Goal: Navigation & Orientation: Find specific page/section

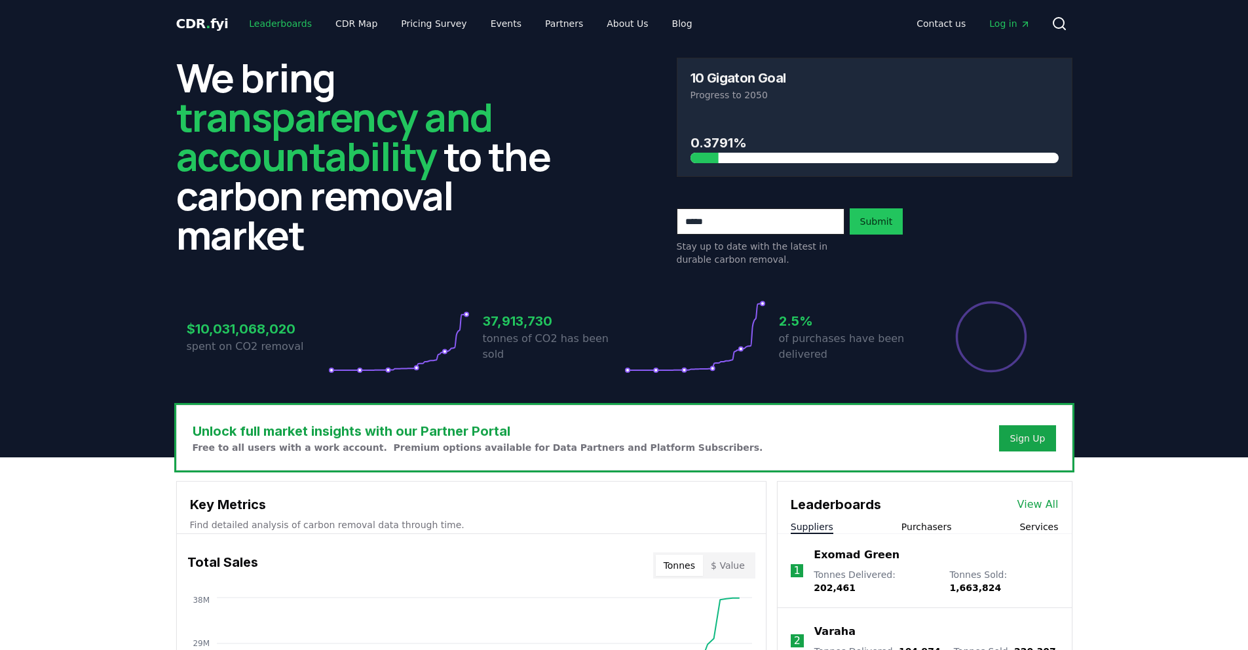
click at [269, 31] on link "Leaderboards" at bounding box center [280, 24] width 84 height 24
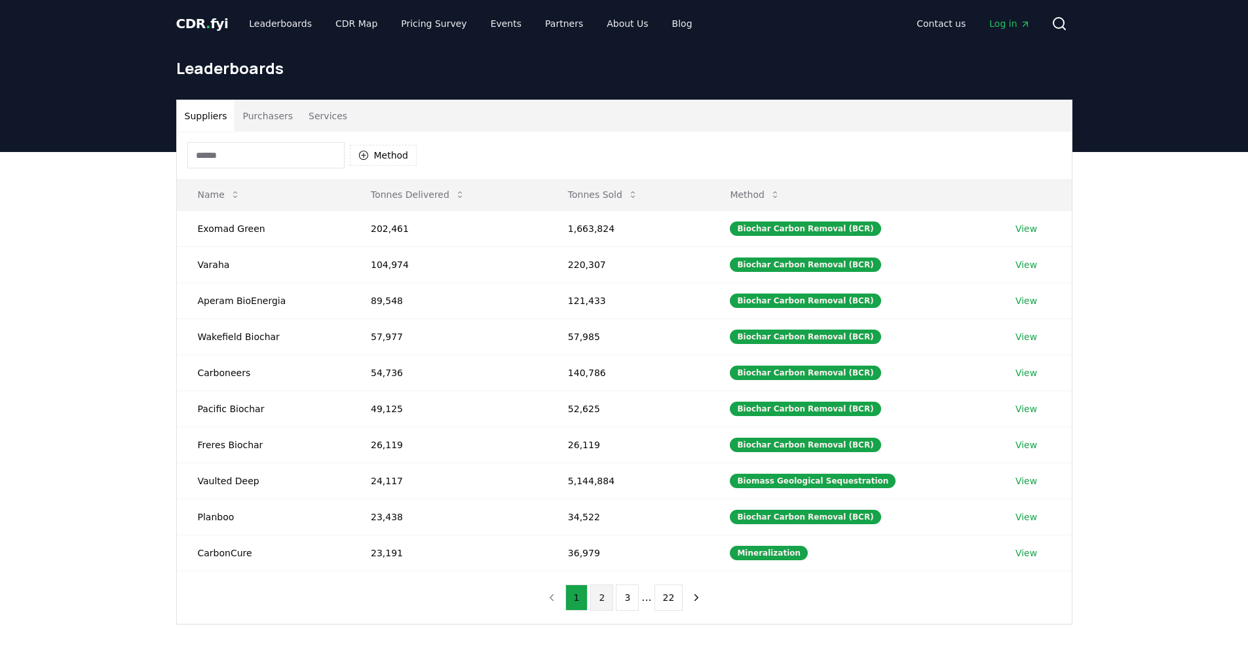
click at [602, 595] on button "2" at bounding box center [601, 597] width 23 height 26
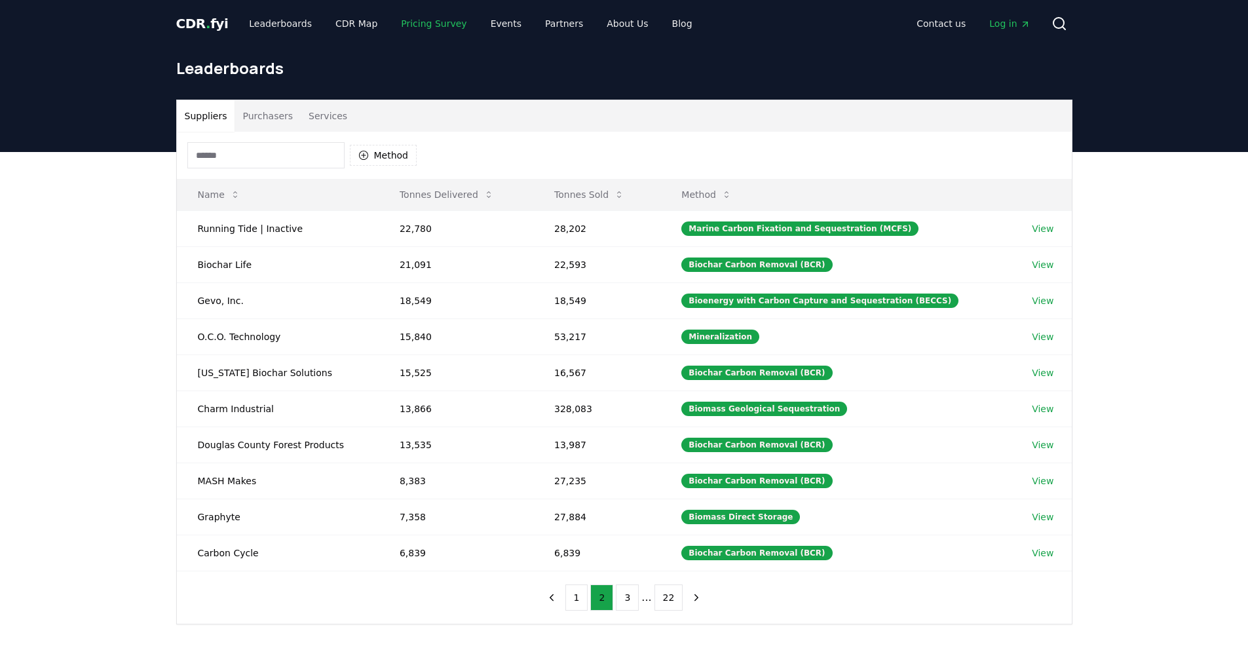
click at [443, 28] on link "Pricing Survey" at bounding box center [433, 24] width 86 height 24
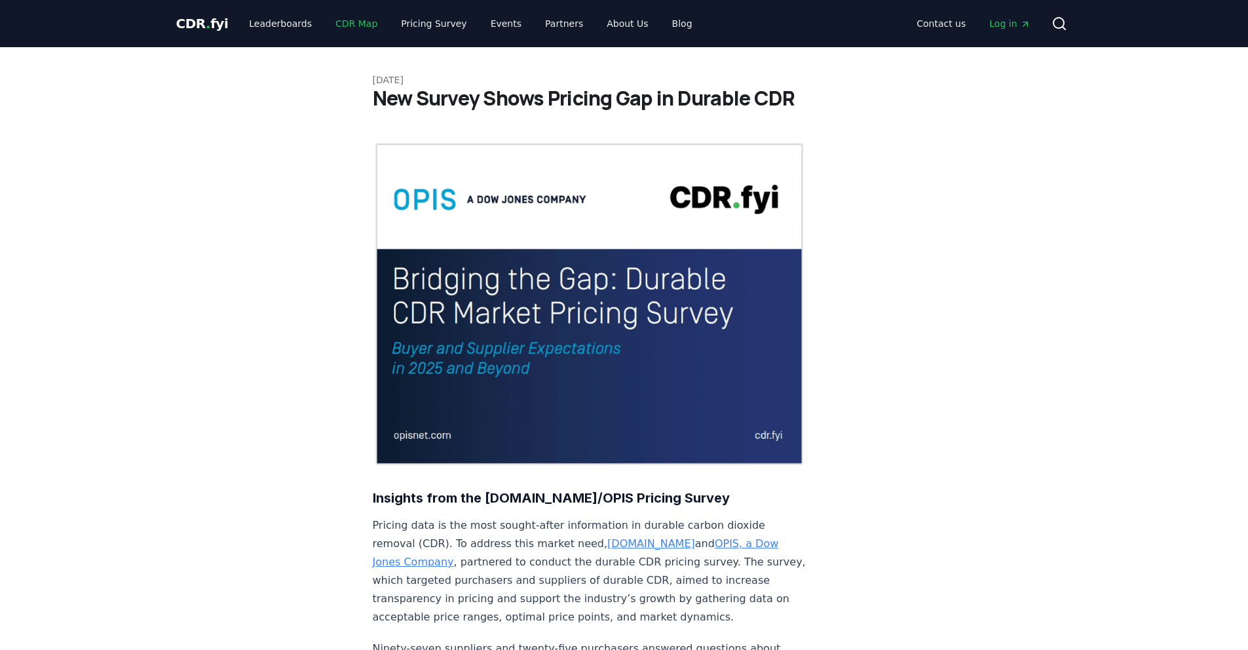
drag, startPoint x: 349, startPoint y: 28, endPoint x: 350, endPoint y: 35, distance: 6.7
click at [349, 28] on link "CDR Map" at bounding box center [356, 24] width 63 height 24
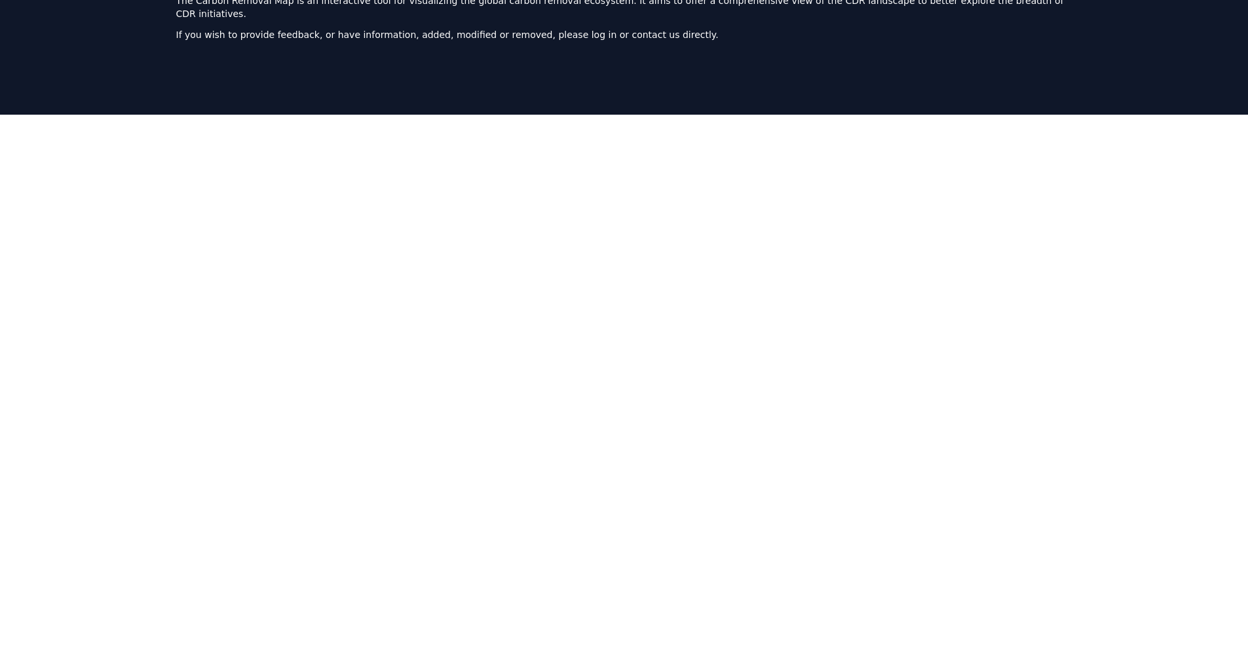
scroll to position [114, 0]
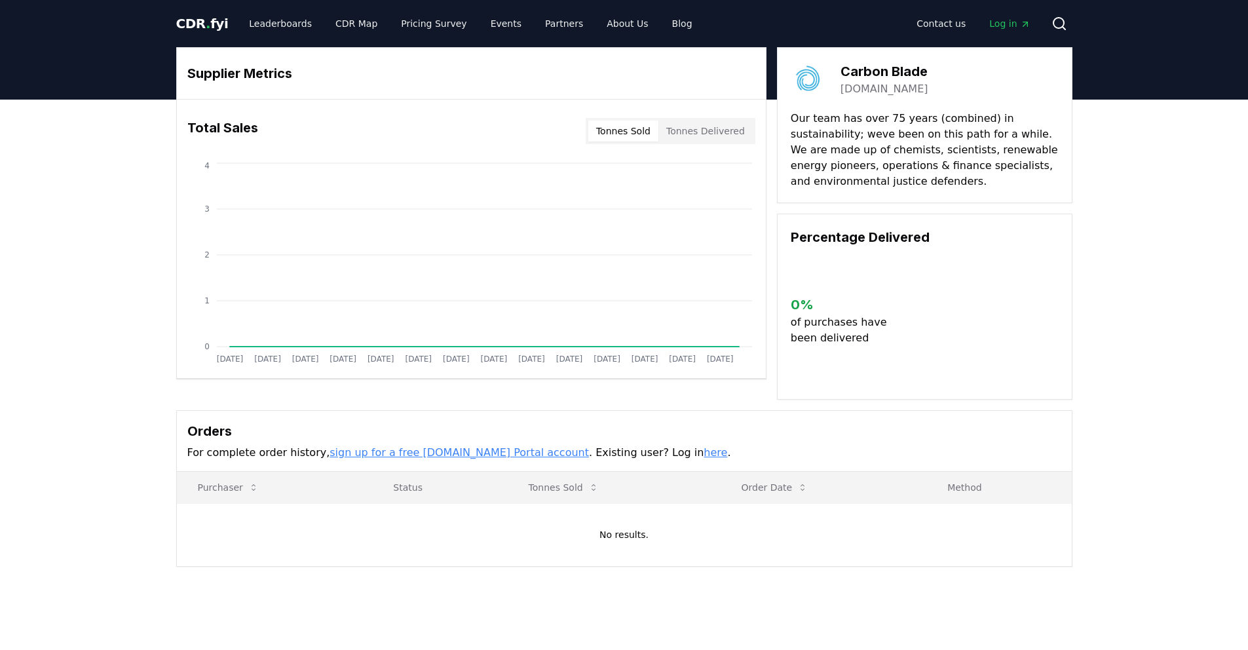
click at [400, 453] on link "sign up for a free [DOMAIN_NAME] Portal account" at bounding box center [459, 452] width 259 height 12
drag, startPoint x: 193, startPoint y: 20, endPoint x: 286, endPoint y: 76, distance: 109.0
click at [193, 20] on span "CDR . fyi" at bounding box center [202, 24] width 52 height 16
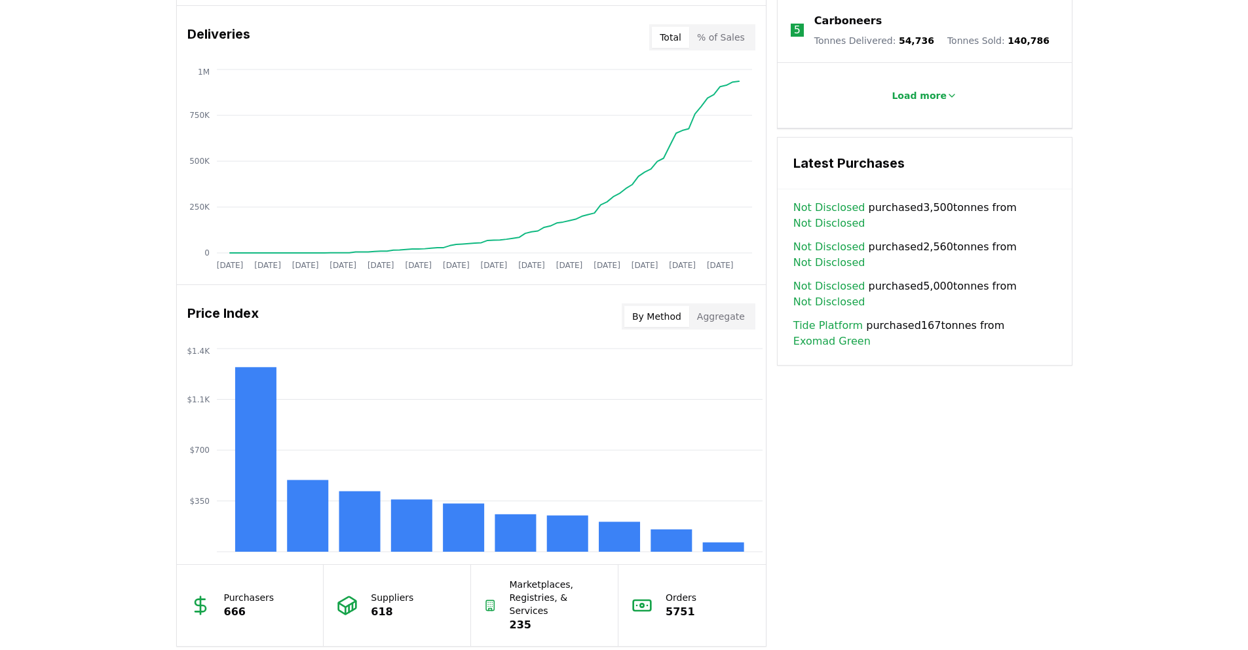
scroll to position [875, 0]
